Goal: Find contact information: Find contact information

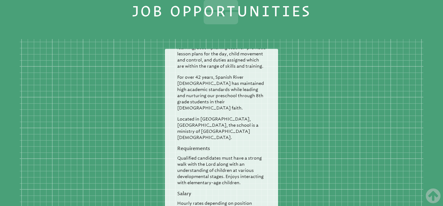
scroll to position [1186, 0]
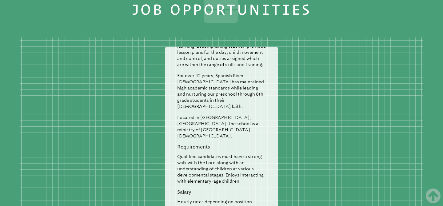
drag, startPoint x: 188, startPoint y: 167, endPoint x: 203, endPoint y: 170, distance: 15.5
drag, startPoint x: 187, startPoint y: 166, endPoint x: 240, endPoint y: 168, distance: 52.6
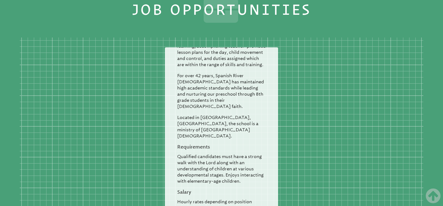
copy p "info@spanishriver.com"
drag, startPoint x: 240, startPoint y: 166, endPoint x: 187, endPoint y: 166, distance: 52.9
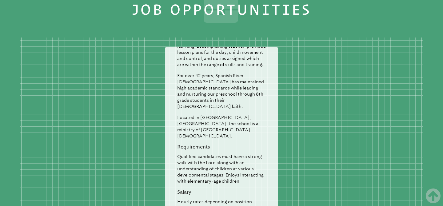
copy p "info@spanishriver.com"
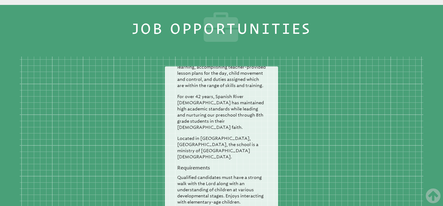
scroll to position [90, 0]
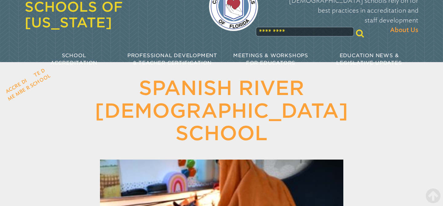
scroll to position [0, 0]
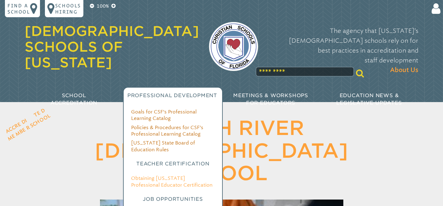
click at [175, 175] on link "Obtaining [US_STATE] Professional Educator Certification" at bounding box center [172, 181] width 82 height 12
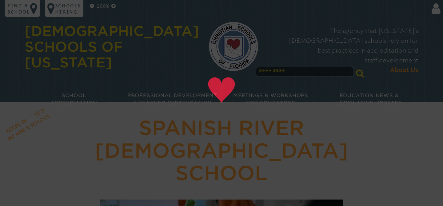
click at [190, 123] on h1 "[GEOGRAPHIC_DATA][DEMOGRAPHIC_DATA]" at bounding box center [221, 151] width 316 height 68
